Goal: Task Accomplishment & Management: Use online tool/utility

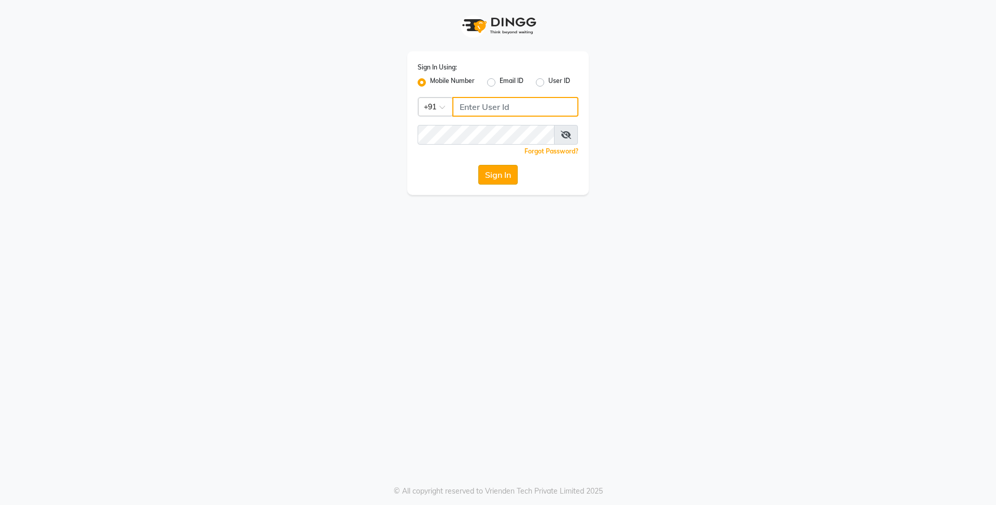
type input "8429421632"
click at [488, 173] on button "Sign In" at bounding box center [497, 175] width 39 height 20
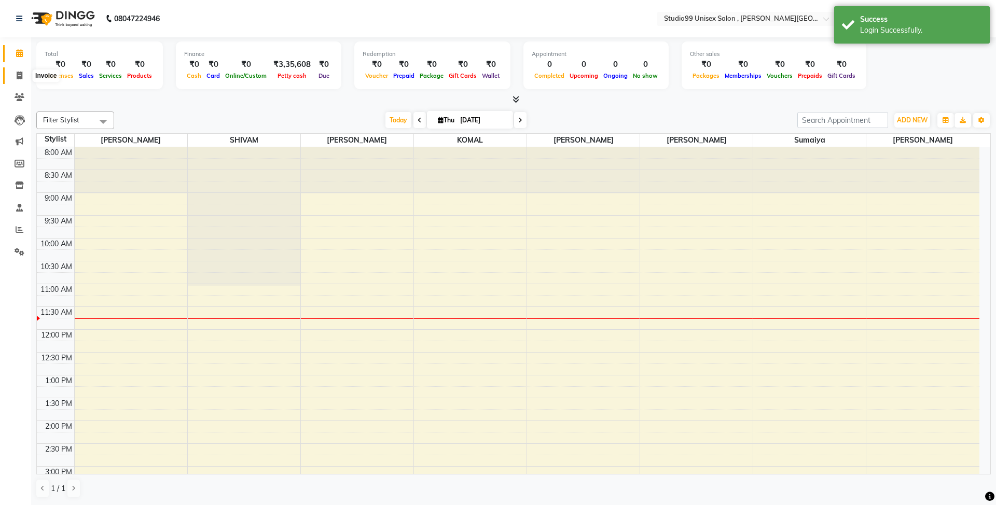
click at [18, 72] on icon at bounding box center [20, 76] width 6 height 8
select select "service"
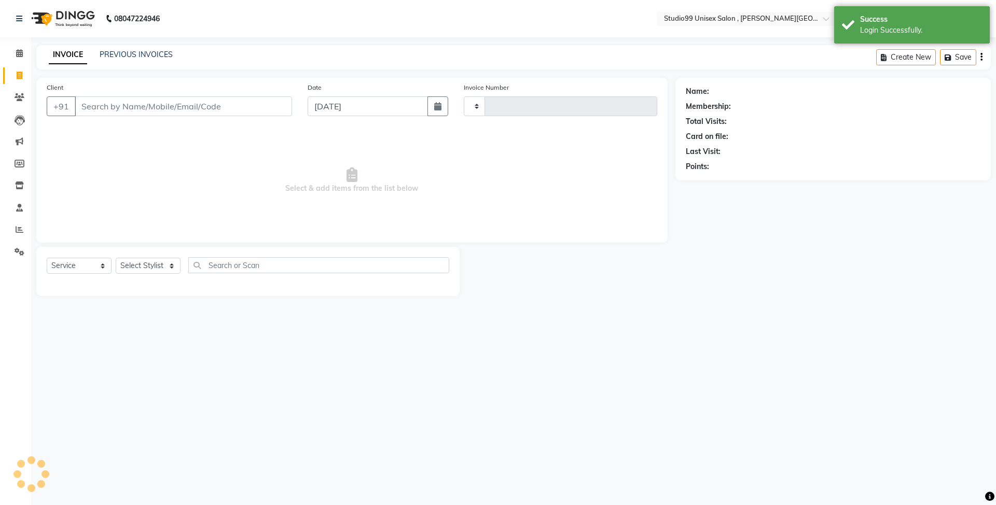
type input "0517"
select select "7699"
click at [194, 104] on input "Client" at bounding box center [183, 106] width 217 height 20
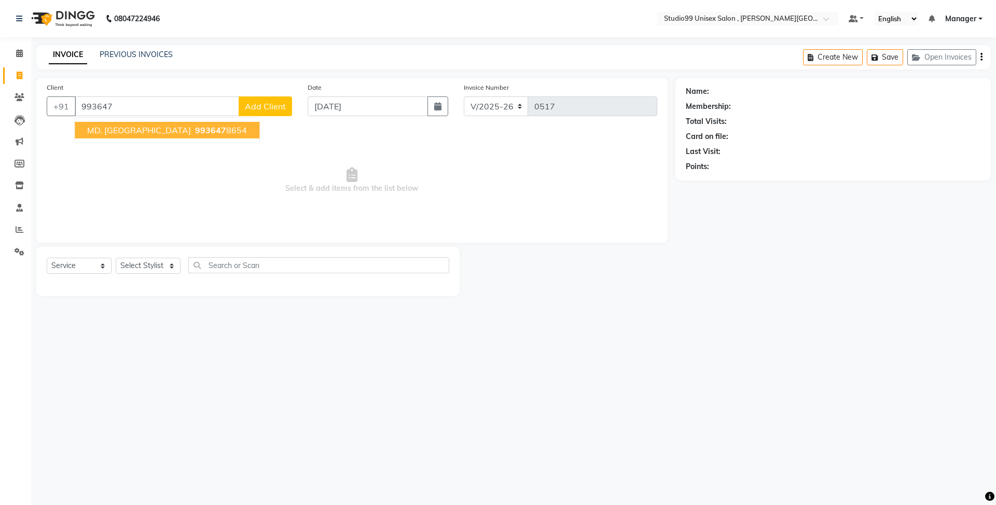
click at [195, 132] on span "993647" at bounding box center [210, 130] width 31 height 10
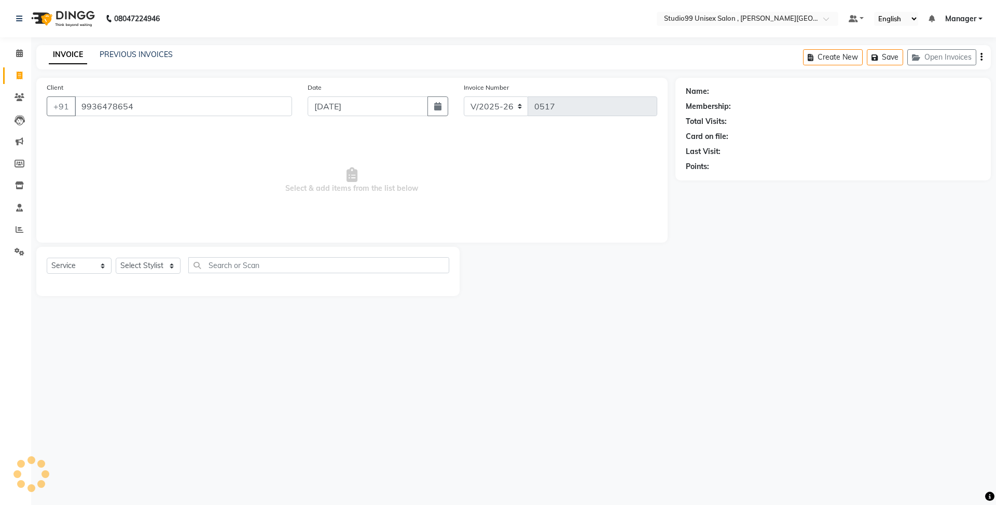
type input "9936478654"
select select "1: Object"
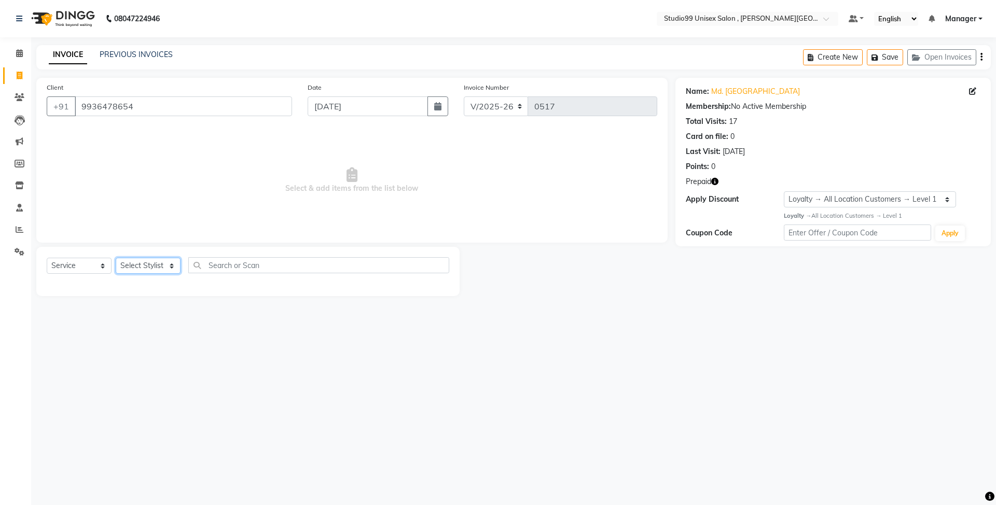
click at [166, 264] on select "Select Stylist [PERSON_NAME] [PERSON_NAME] [PERSON_NAME] Manager [PERSON_NAME] …" at bounding box center [148, 266] width 65 height 16
select select "69098"
click at [116, 258] on select "Select Stylist [PERSON_NAME] [PERSON_NAME] [PERSON_NAME] Manager [PERSON_NAME] …" at bounding box center [148, 266] width 65 height 16
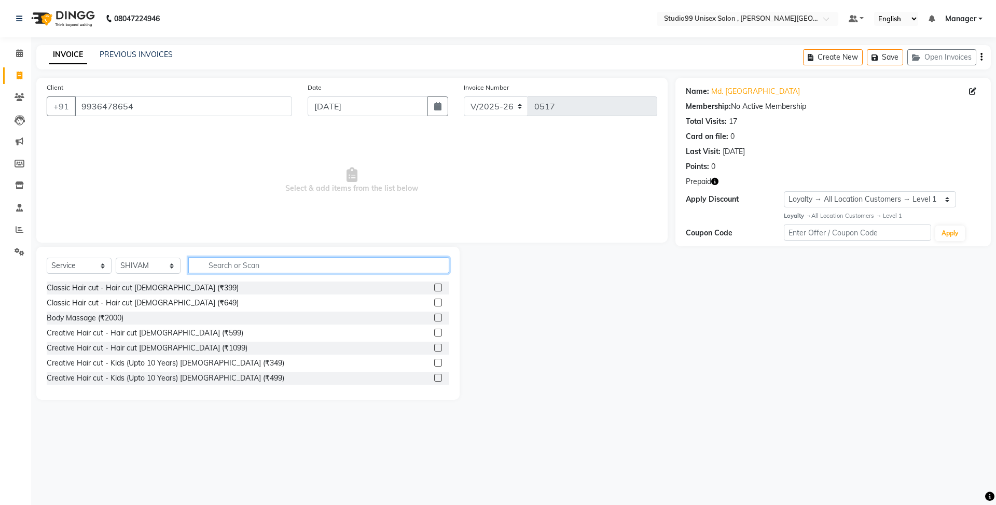
click at [229, 261] on input "text" at bounding box center [318, 265] width 261 height 16
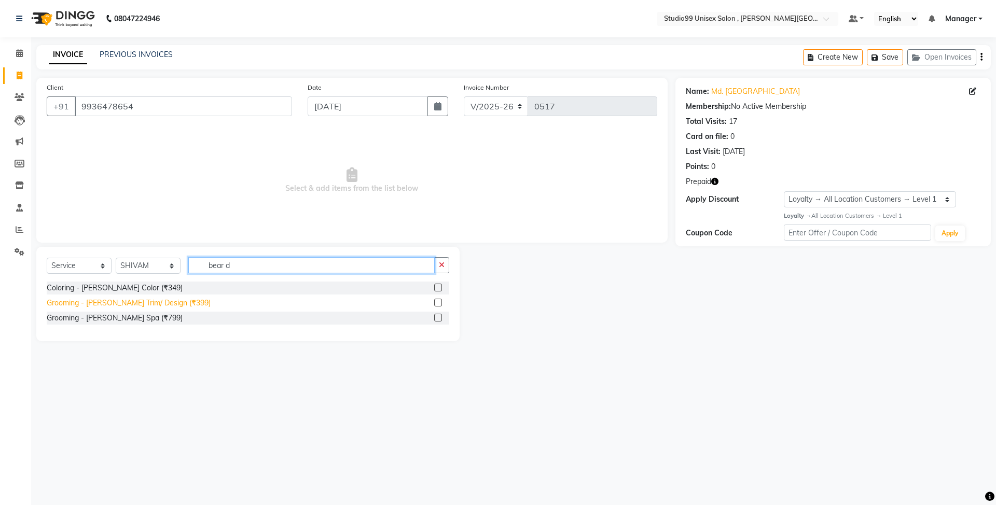
type input "bear d"
click at [162, 303] on div "Grooming - [PERSON_NAME] Trim/ Design (₹399)" at bounding box center [129, 303] width 164 height 11
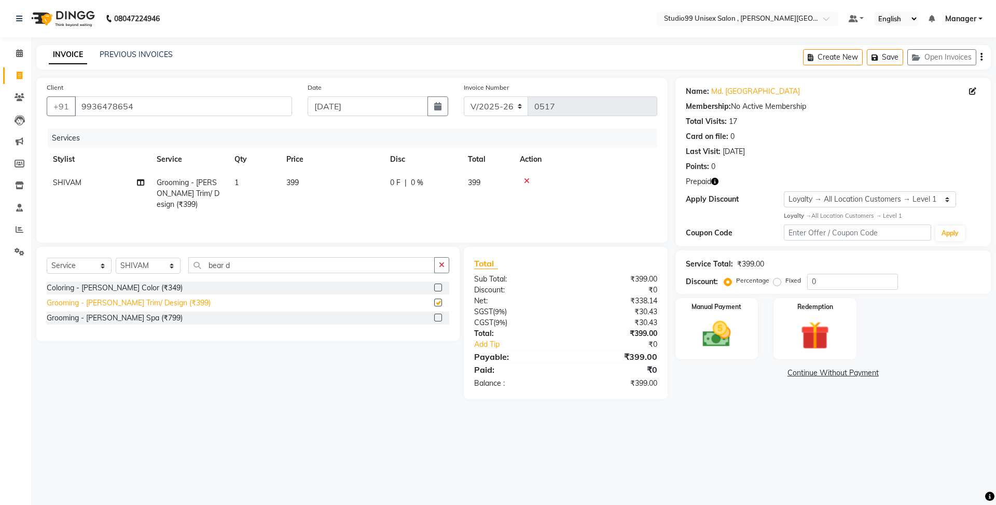
checkbox input "false"
click at [274, 264] on input "bear d" at bounding box center [311, 265] width 246 height 16
type input "b"
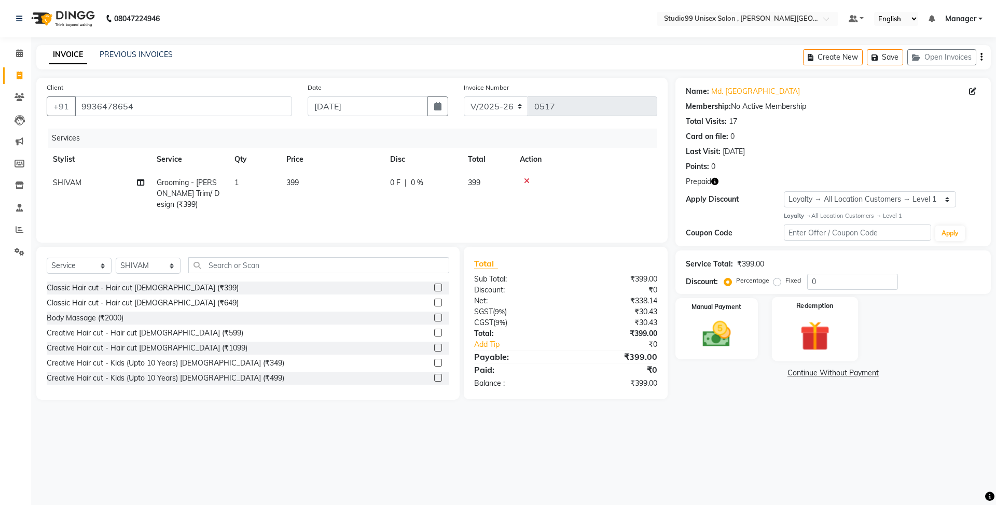
click at [814, 331] on img at bounding box center [814, 335] width 48 height 37
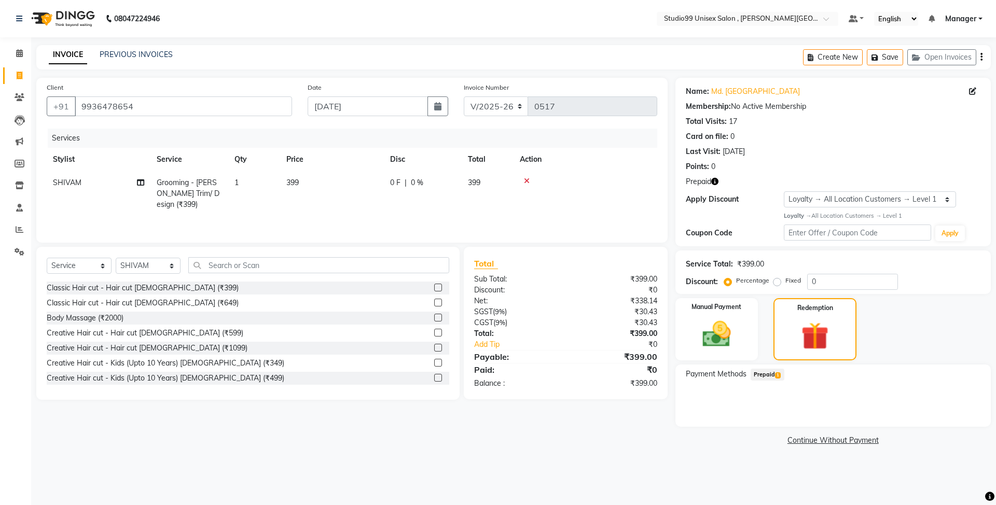
click at [772, 374] on span "Prepaid 1" at bounding box center [768, 375] width 34 height 12
click at [956, 414] on button "Add" at bounding box center [956, 417] width 38 height 18
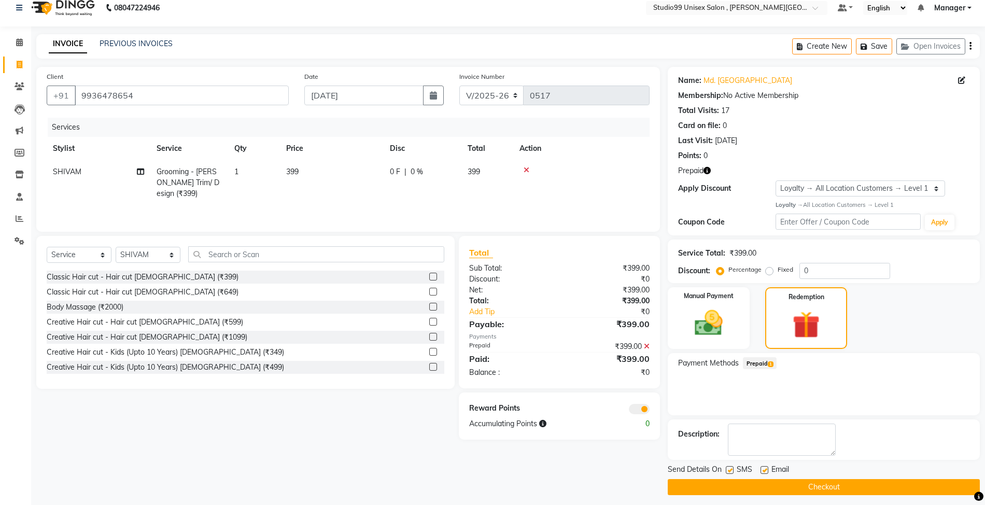
scroll to position [17, 0]
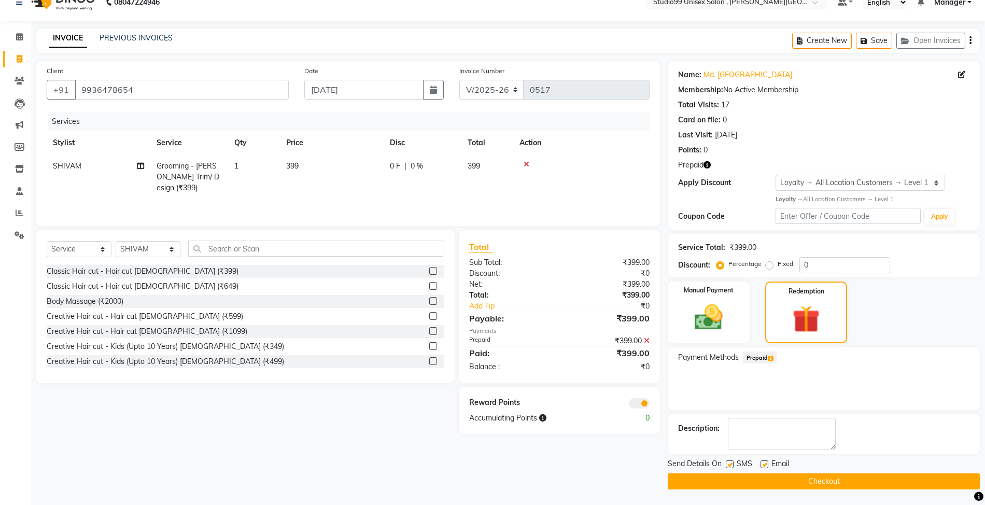
click at [828, 479] on button "Checkout" at bounding box center [824, 482] width 312 height 16
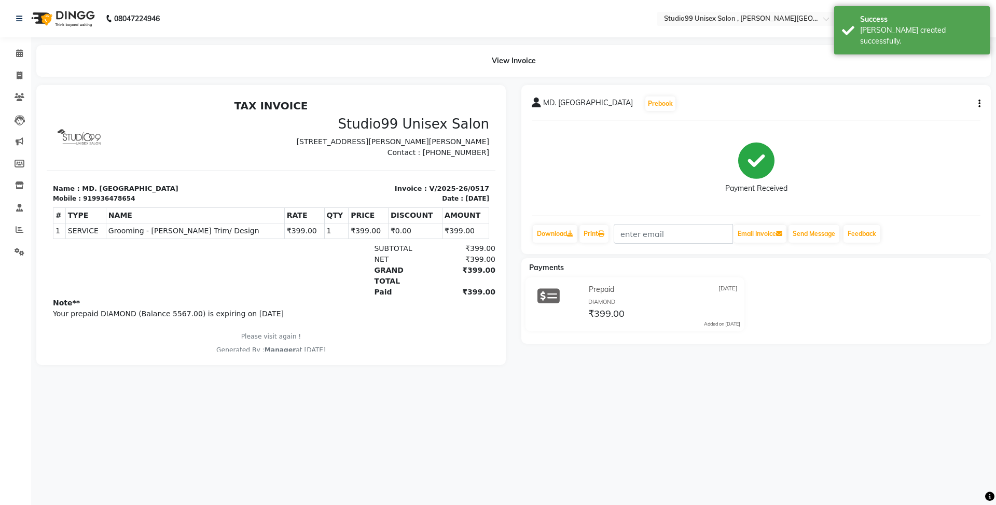
select select "7699"
select select "service"
